Goal: Register for event/course

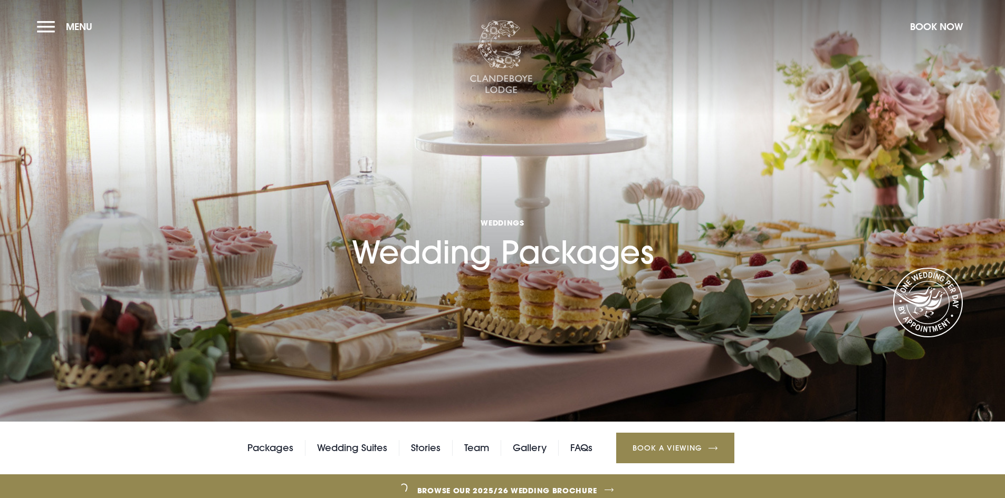
click at [515, 56] on img at bounding box center [500, 58] width 63 height 74
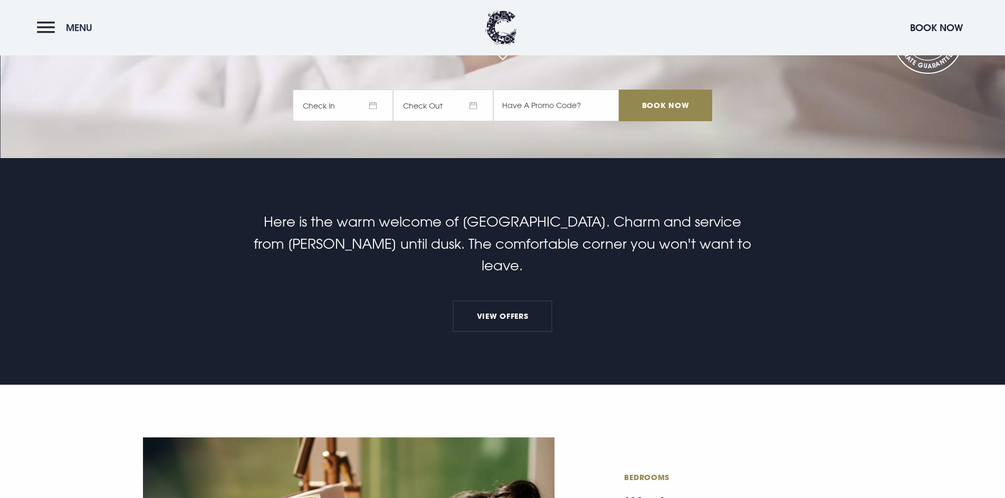
click at [53, 26] on button "Menu" at bounding box center [67, 27] width 61 height 23
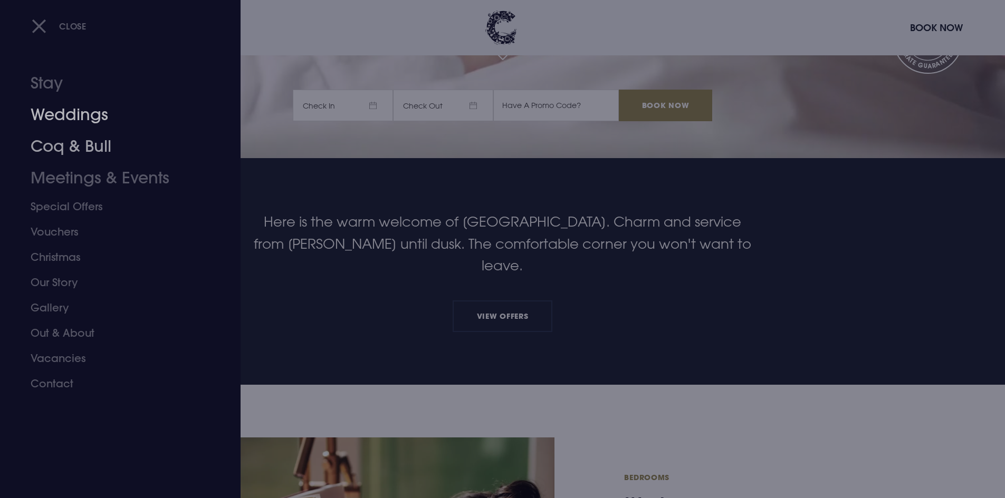
click at [89, 118] on link "Weddings" at bounding box center [114, 115] width 167 height 32
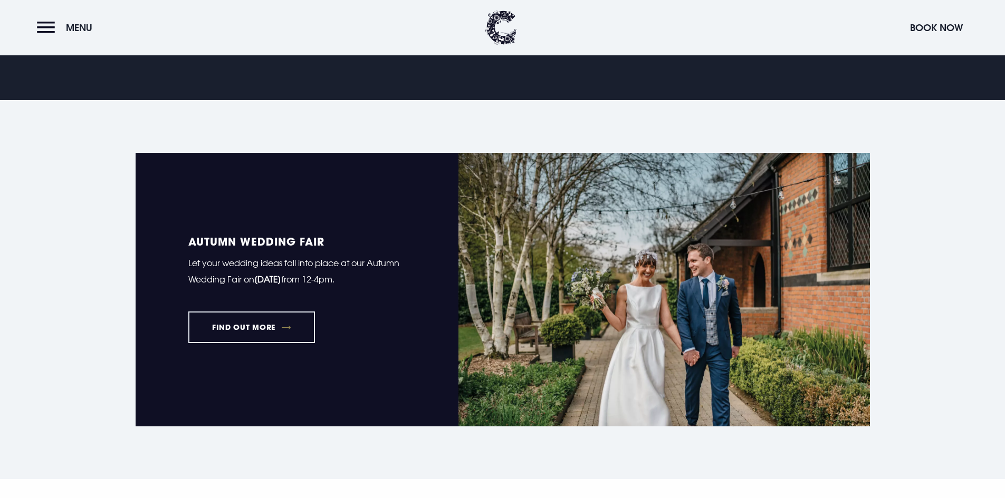
scroll to position [791, 0]
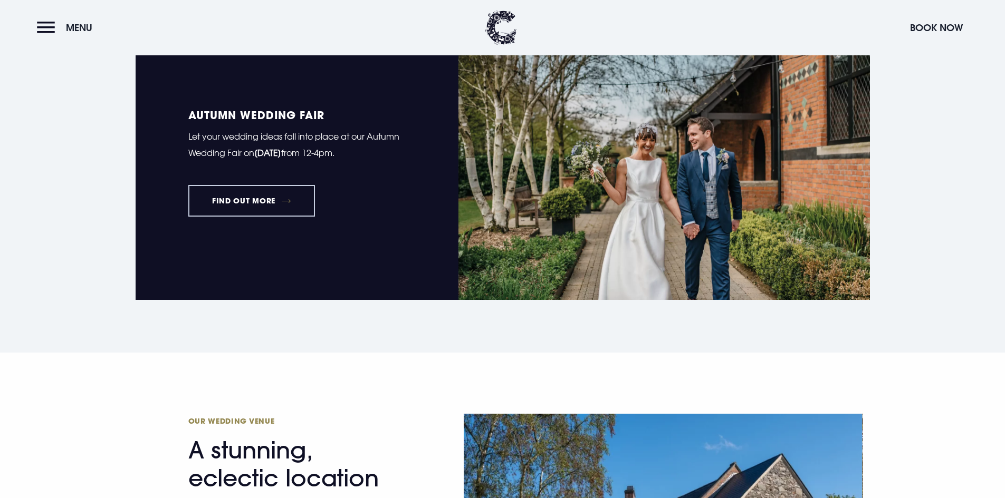
click at [275, 206] on link "FIND OUT MORE" at bounding box center [251, 201] width 127 height 32
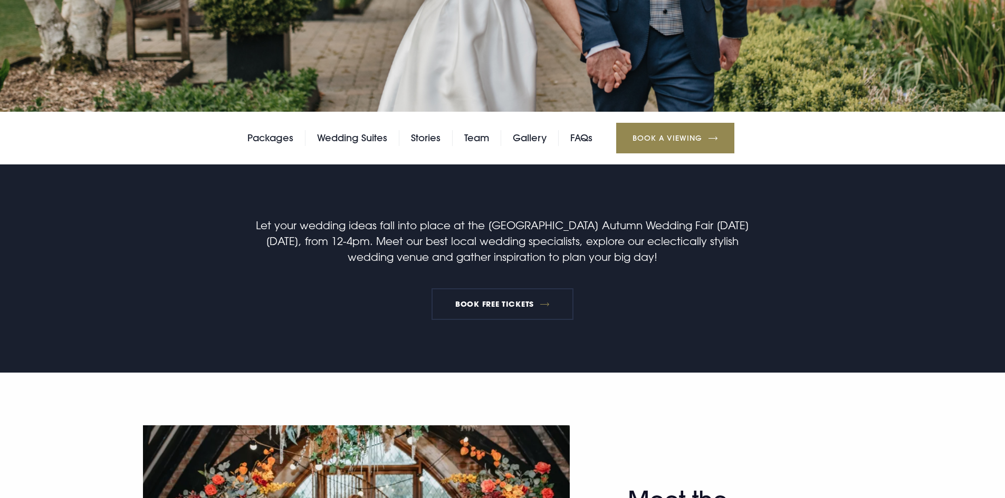
scroll to position [316, 0]
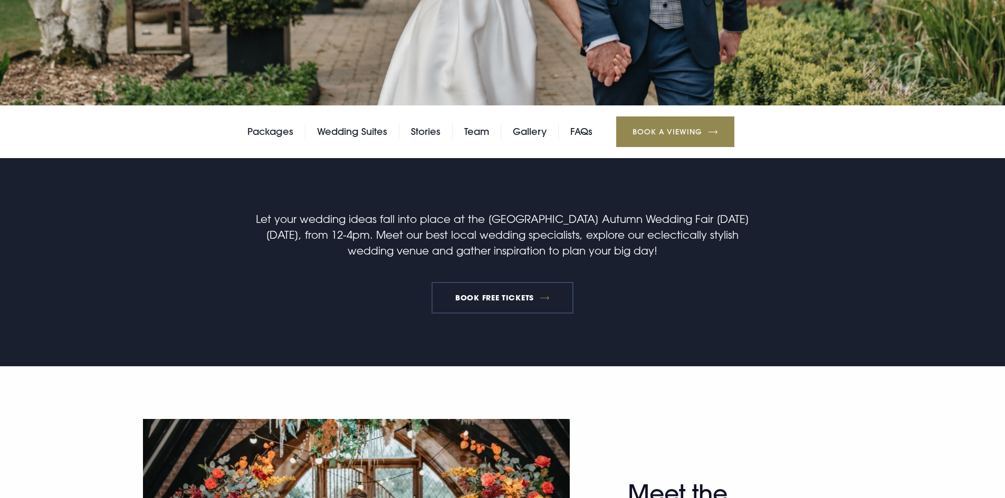
click at [507, 298] on link "BOOK FREE TICKETS" at bounding box center [502, 298] width 142 height 32
